Goal: Task Accomplishment & Management: Use online tool/utility

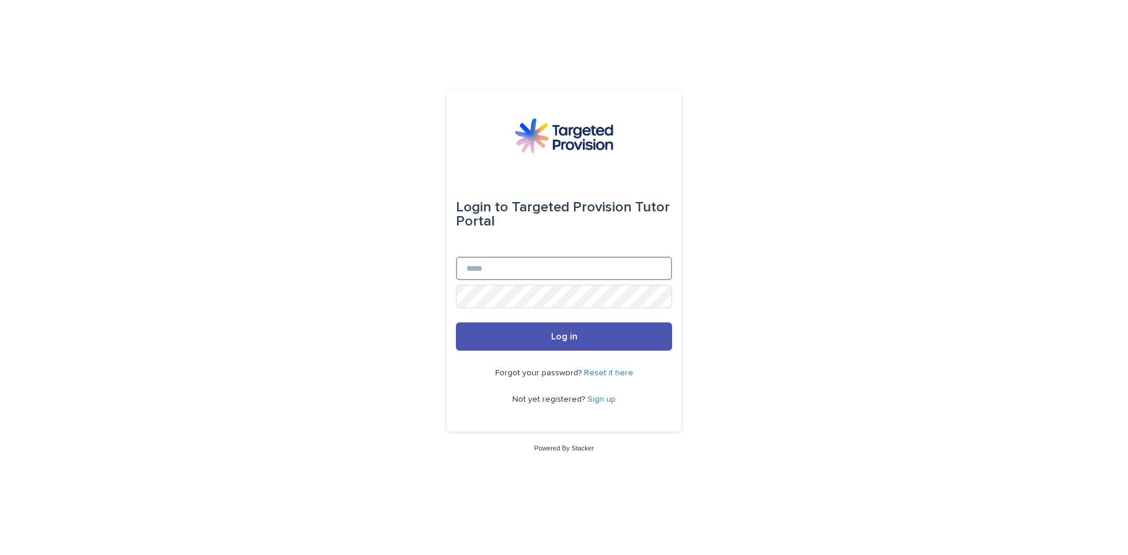
click at [477, 268] on input "Email" at bounding box center [564, 268] width 216 height 23
type input "**********"
click at [565, 336] on span "Log in" at bounding box center [564, 336] width 26 height 9
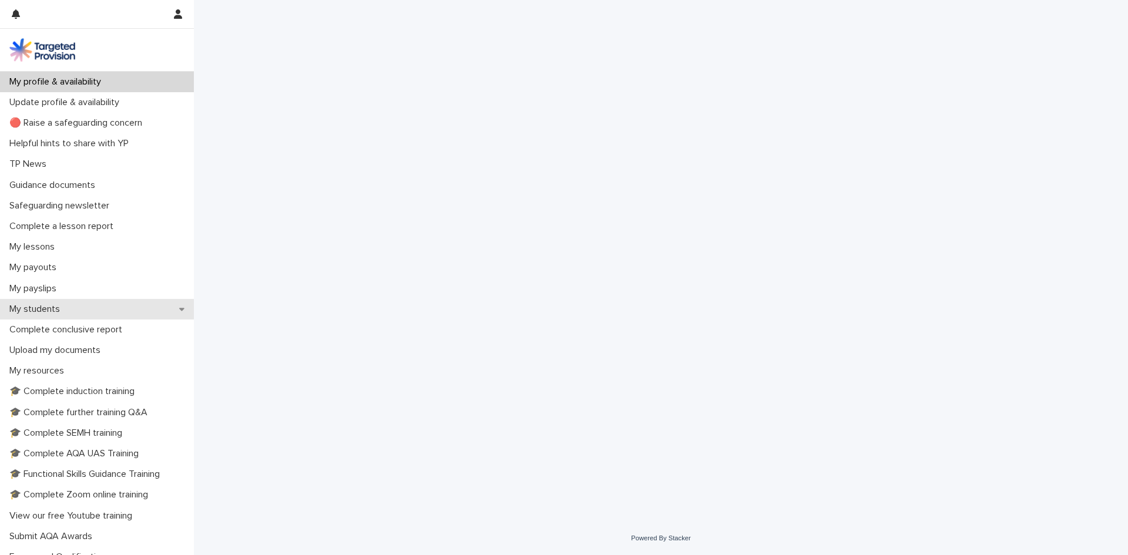
click at [4, 312] on div "My students" at bounding box center [97, 309] width 194 height 21
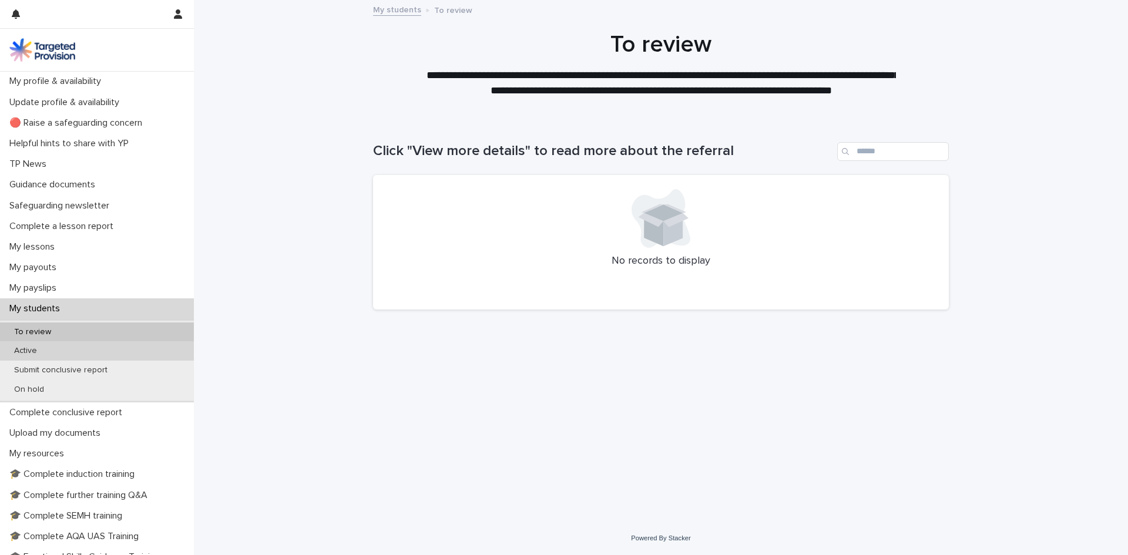
click at [15, 349] on p "Active" at bounding box center [26, 351] width 42 height 10
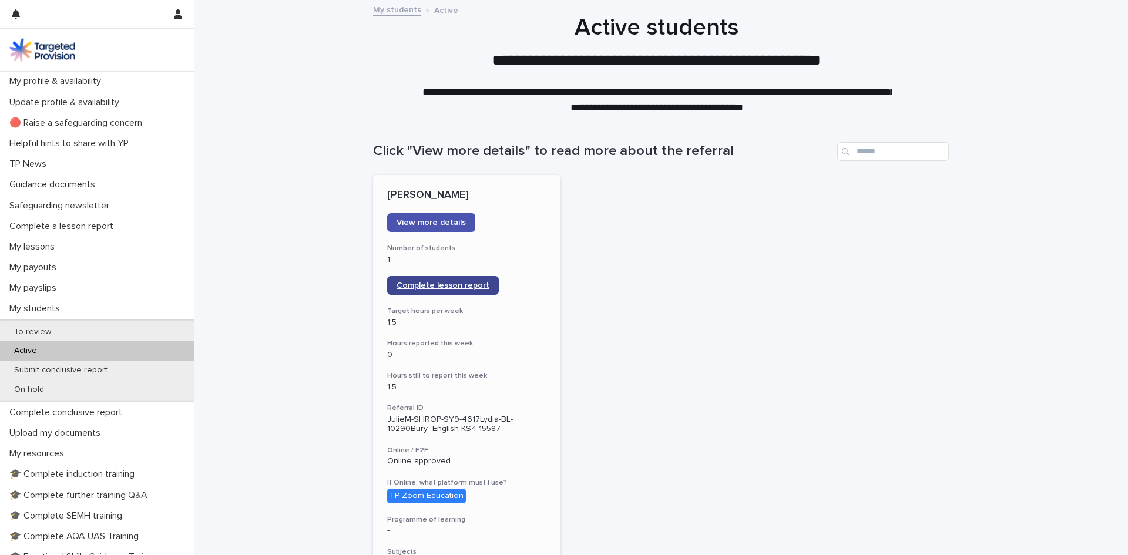
click at [414, 287] on span "Complete lesson report" at bounding box center [443, 285] width 93 height 8
